Goal: Register for event/course

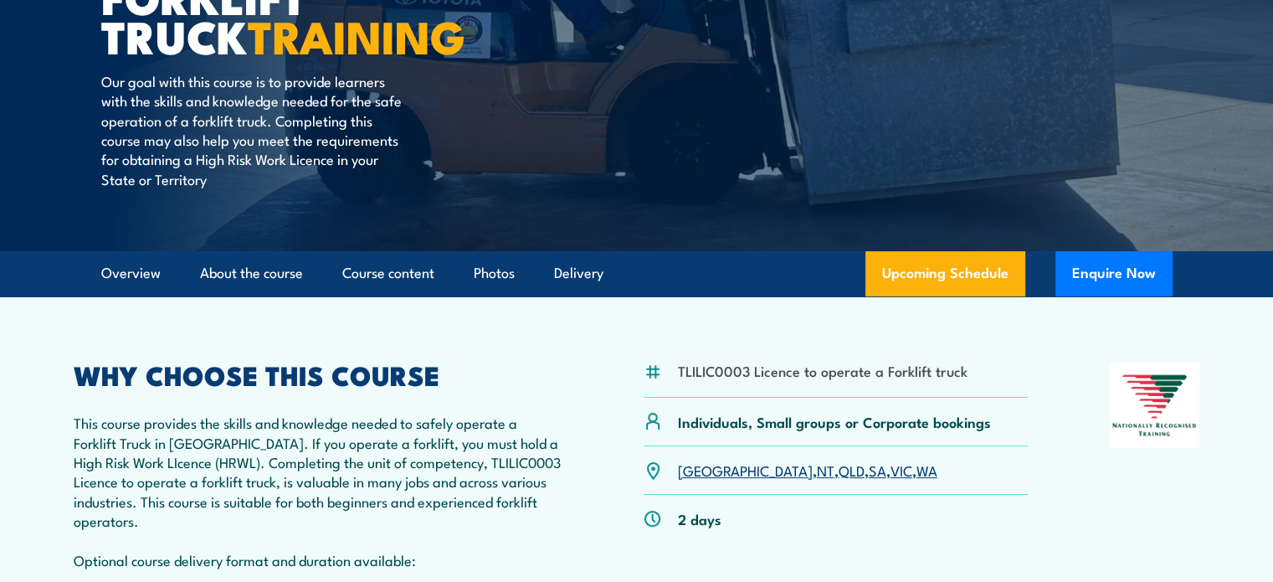
scroll to position [335, 0]
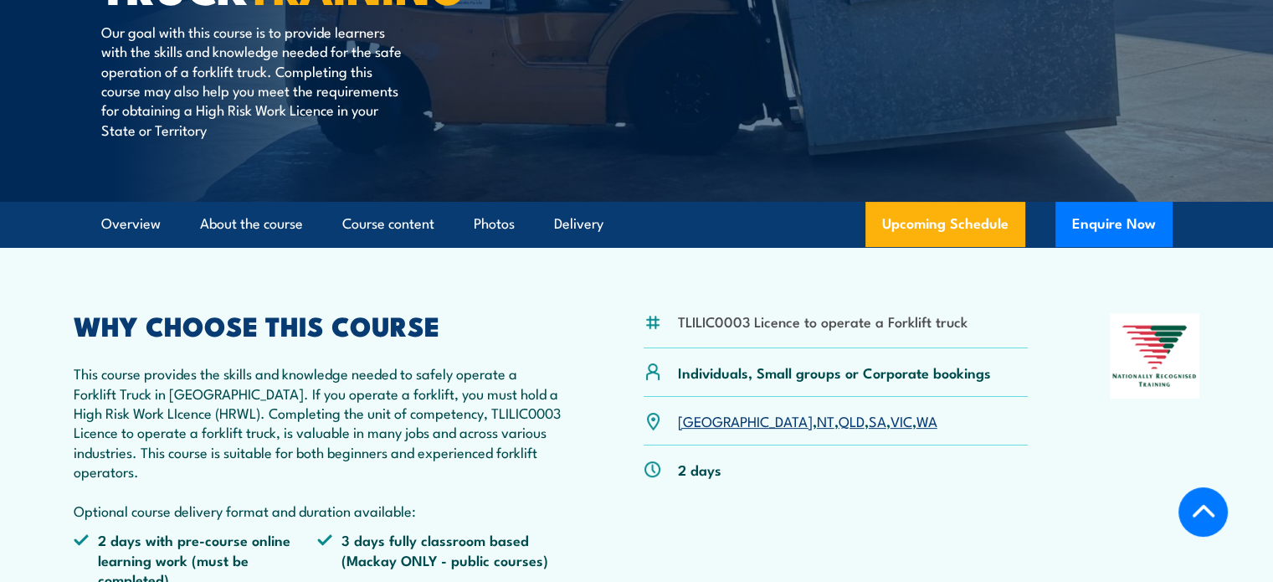
click at [691, 418] on link "[GEOGRAPHIC_DATA]" at bounding box center [745, 420] width 135 height 20
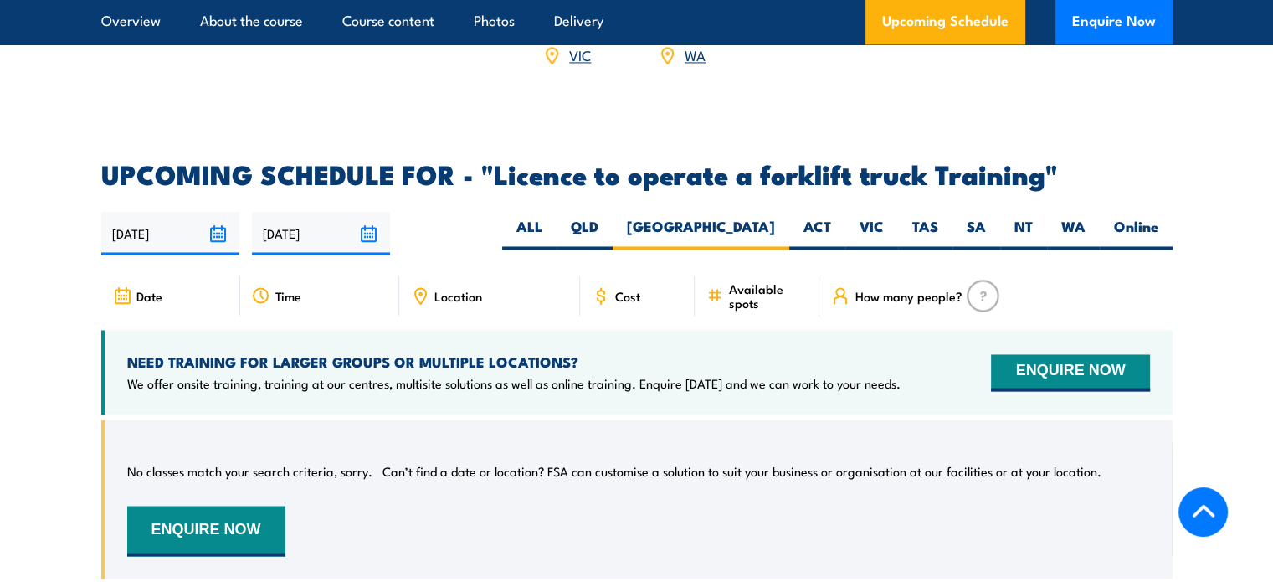
scroll to position [2634, 0]
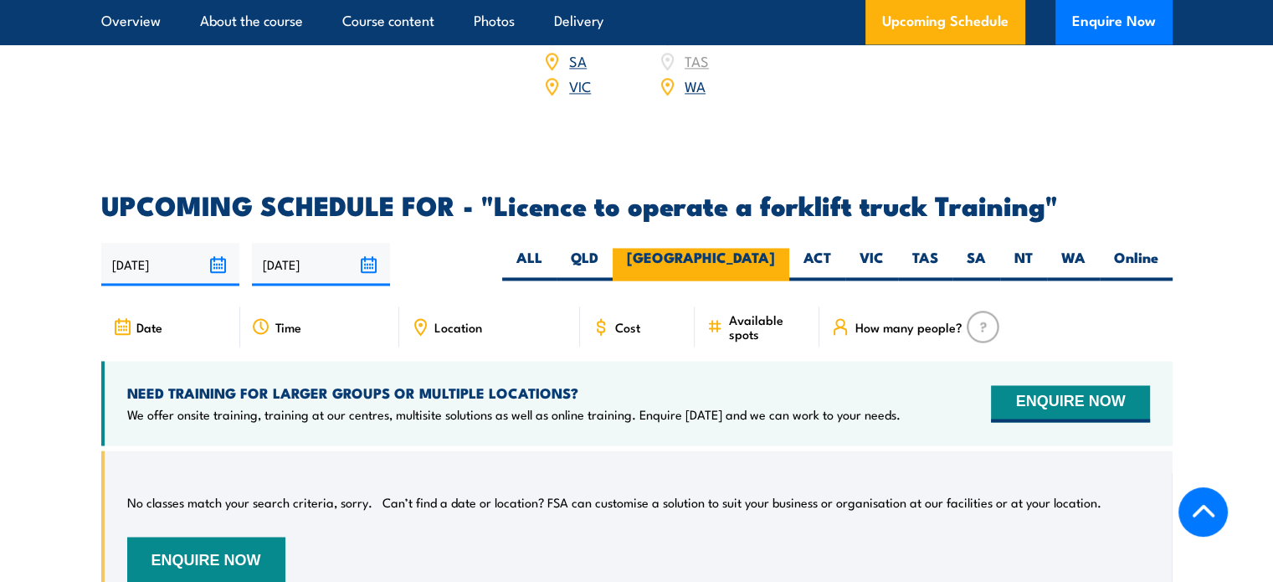
click at [743, 248] on label "[GEOGRAPHIC_DATA]" at bounding box center [701, 264] width 177 height 33
click at [775, 248] on input "[GEOGRAPHIC_DATA]" at bounding box center [780, 253] width 11 height 11
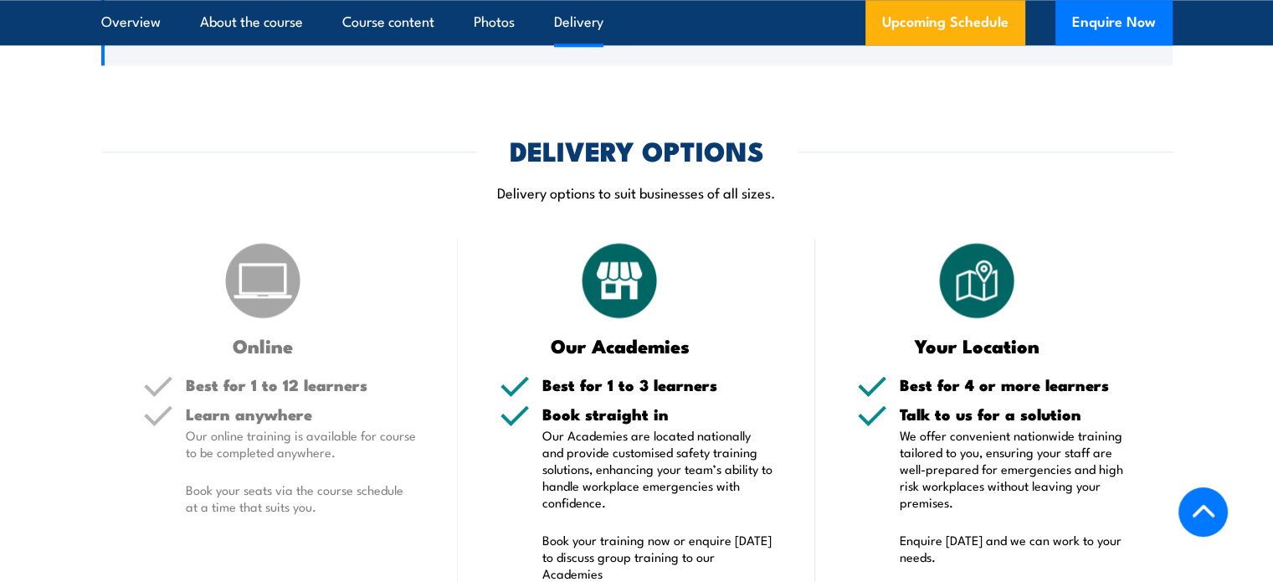
scroll to position [1964, 0]
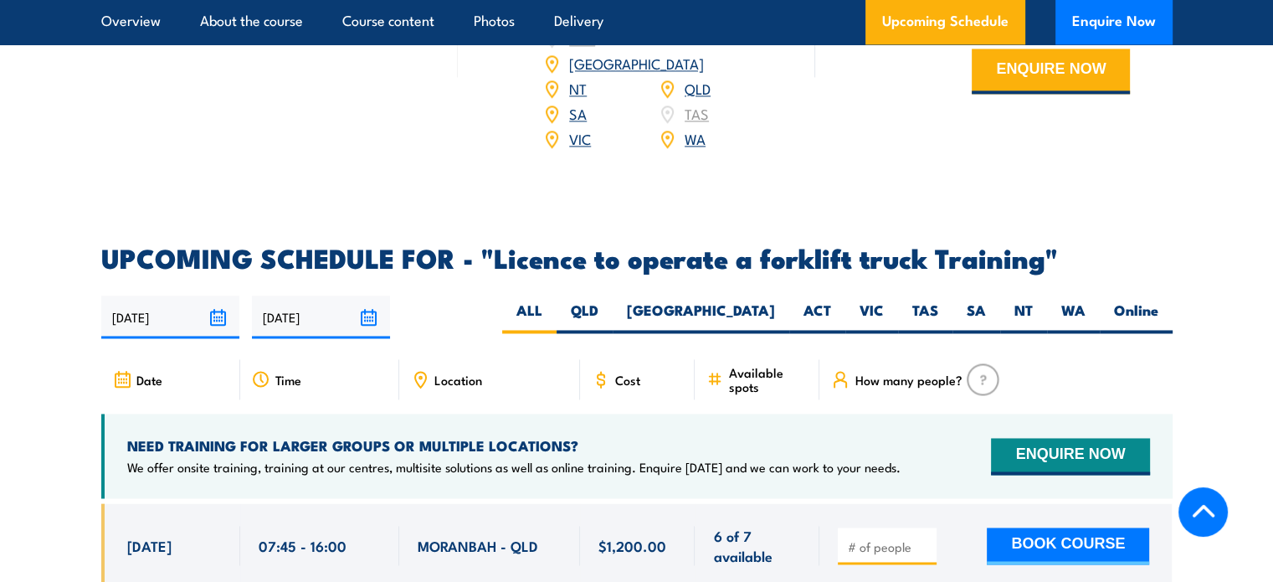
scroll to position [2595, 0]
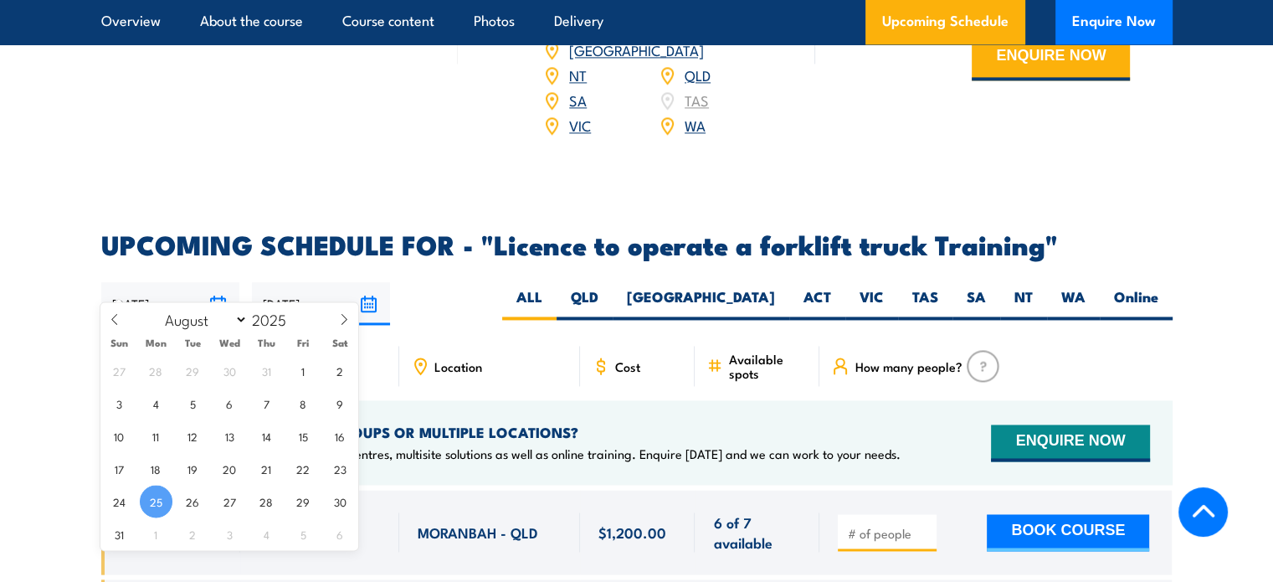
click at [217, 282] on input "[DATE]" at bounding box center [170, 303] width 138 height 43
click at [161, 507] on span "25" at bounding box center [156, 501] width 33 height 33
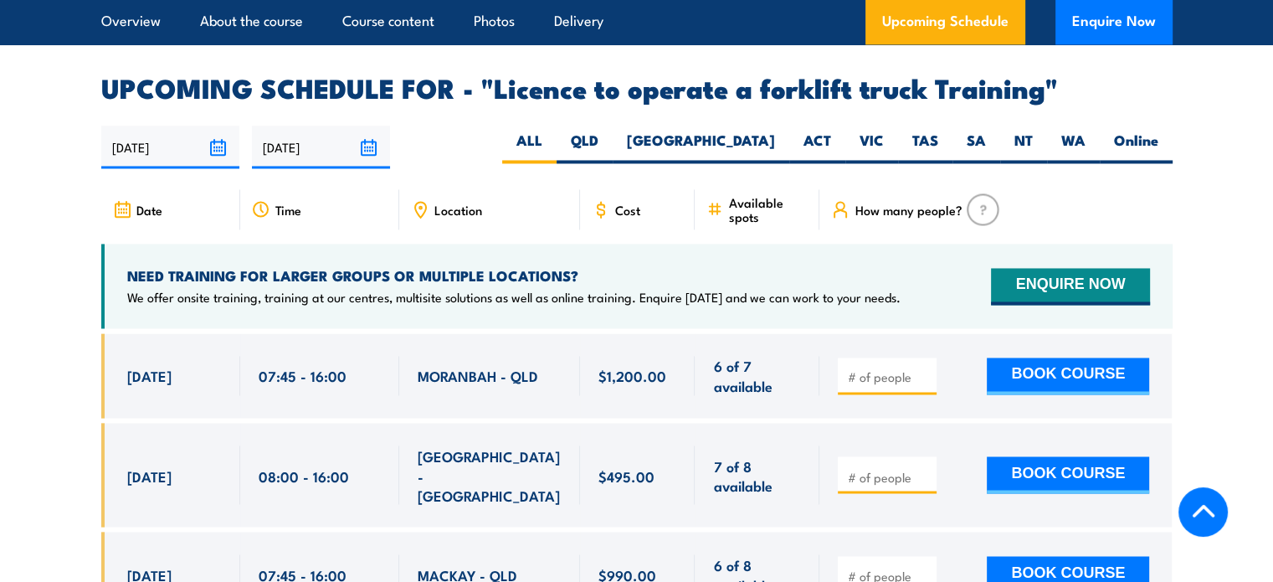
scroll to position [2762, 0]
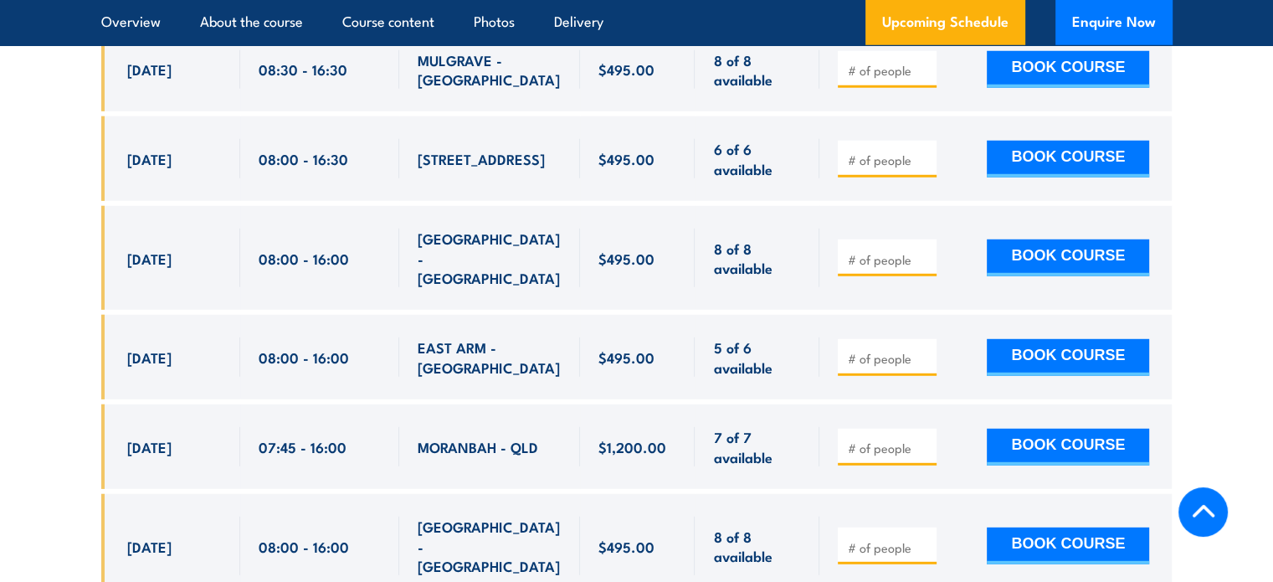
scroll to position [4726, 0]
